Goal: Information Seeking & Learning: Learn about a topic

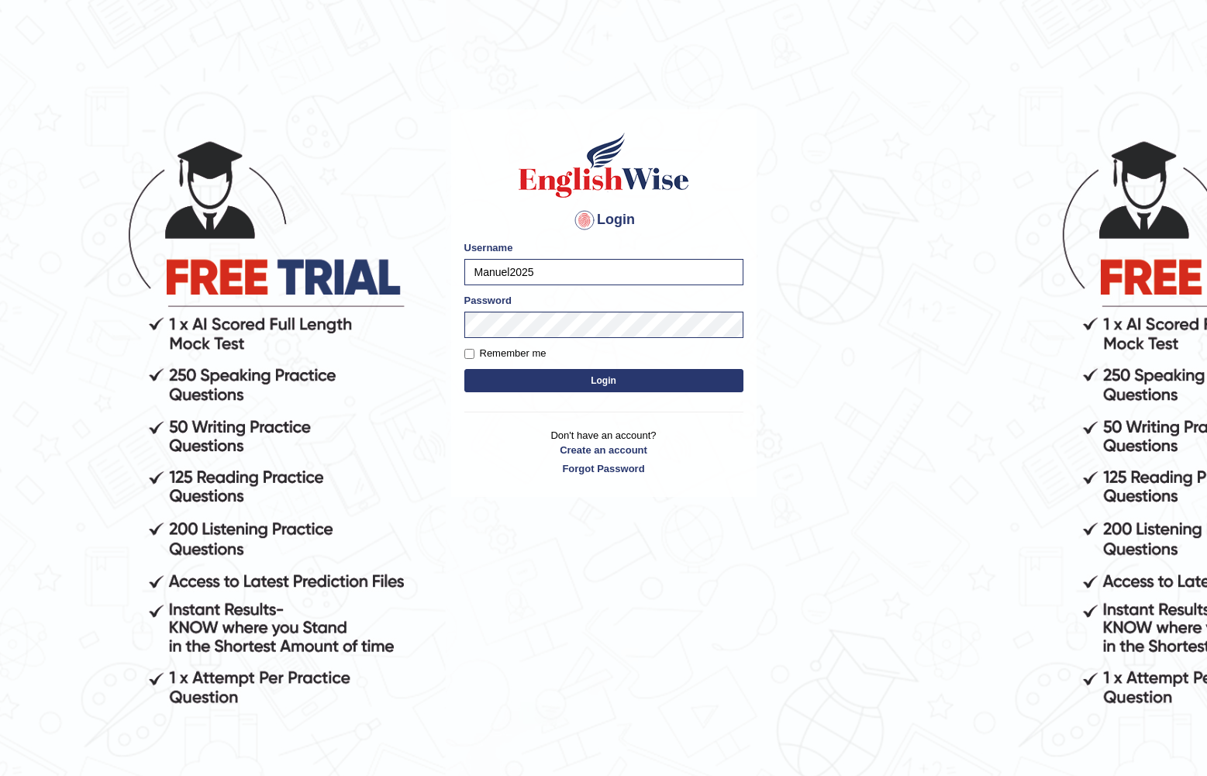
click at [593, 375] on button "Login" at bounding box center [603, 380] width 279 height 23
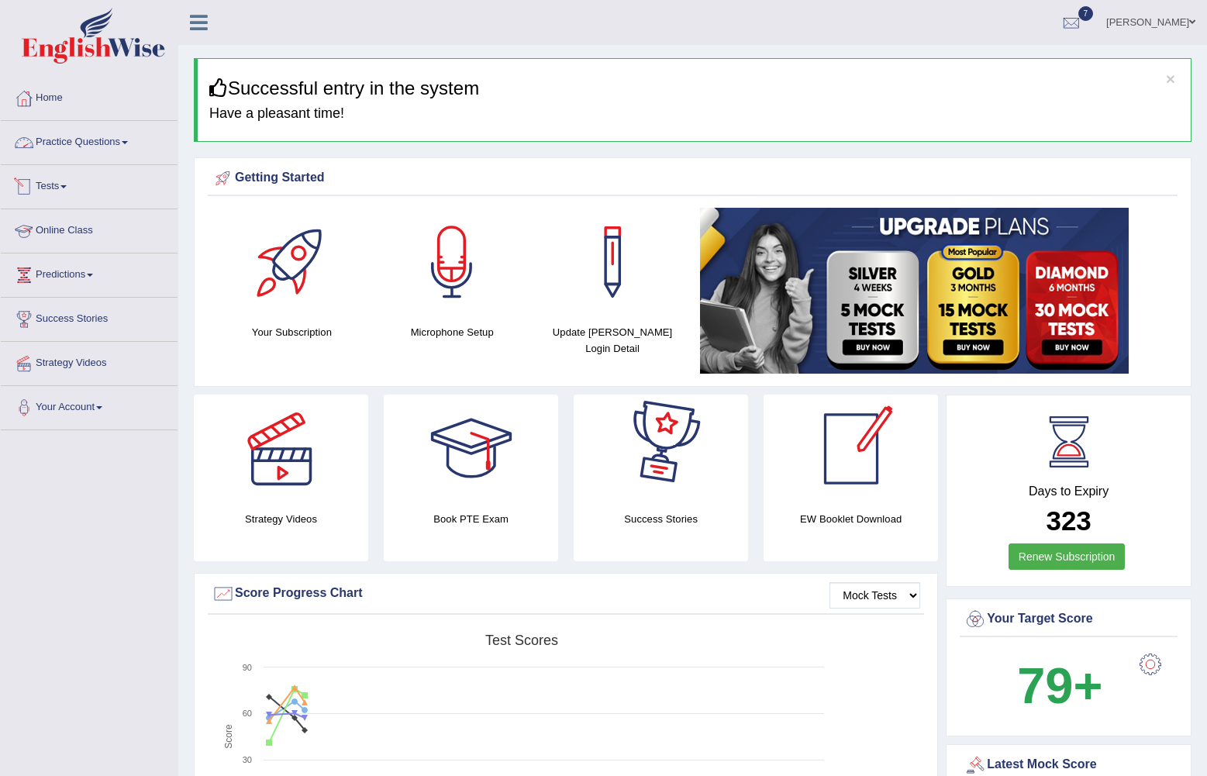
click at [127, 143] on span at bounding box center [125, 142] width 6 height 3
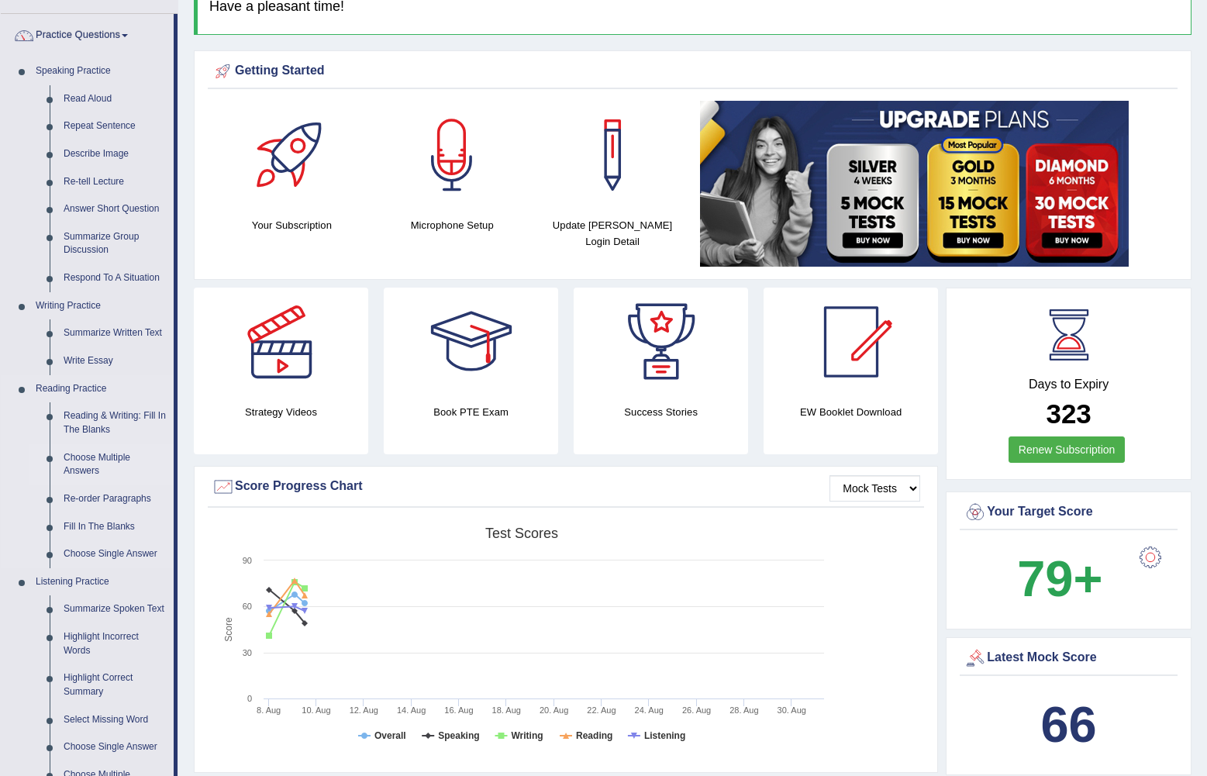
scroll to position [155, 0]
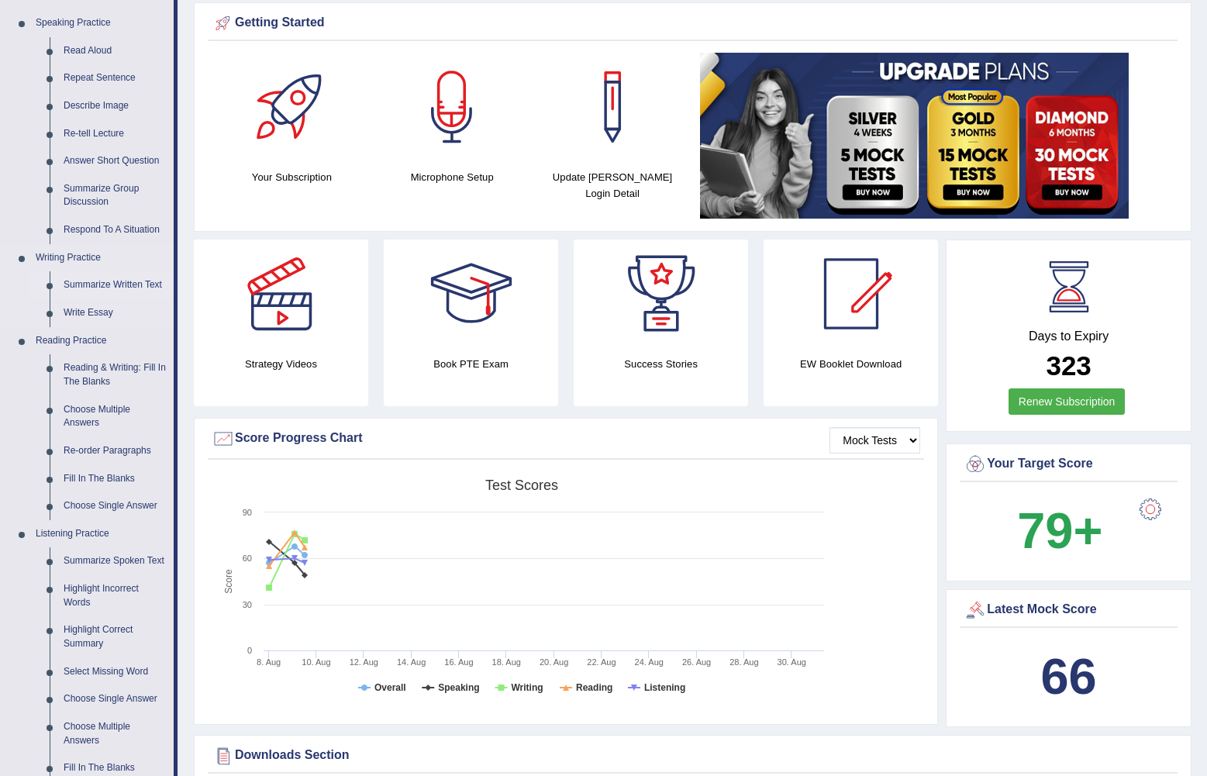
click at [105, 283] on link "Summarize Written Text" at bounding box center [115, 285] width 117 height 28
